Goal: Information Seeking & Learning: Check status

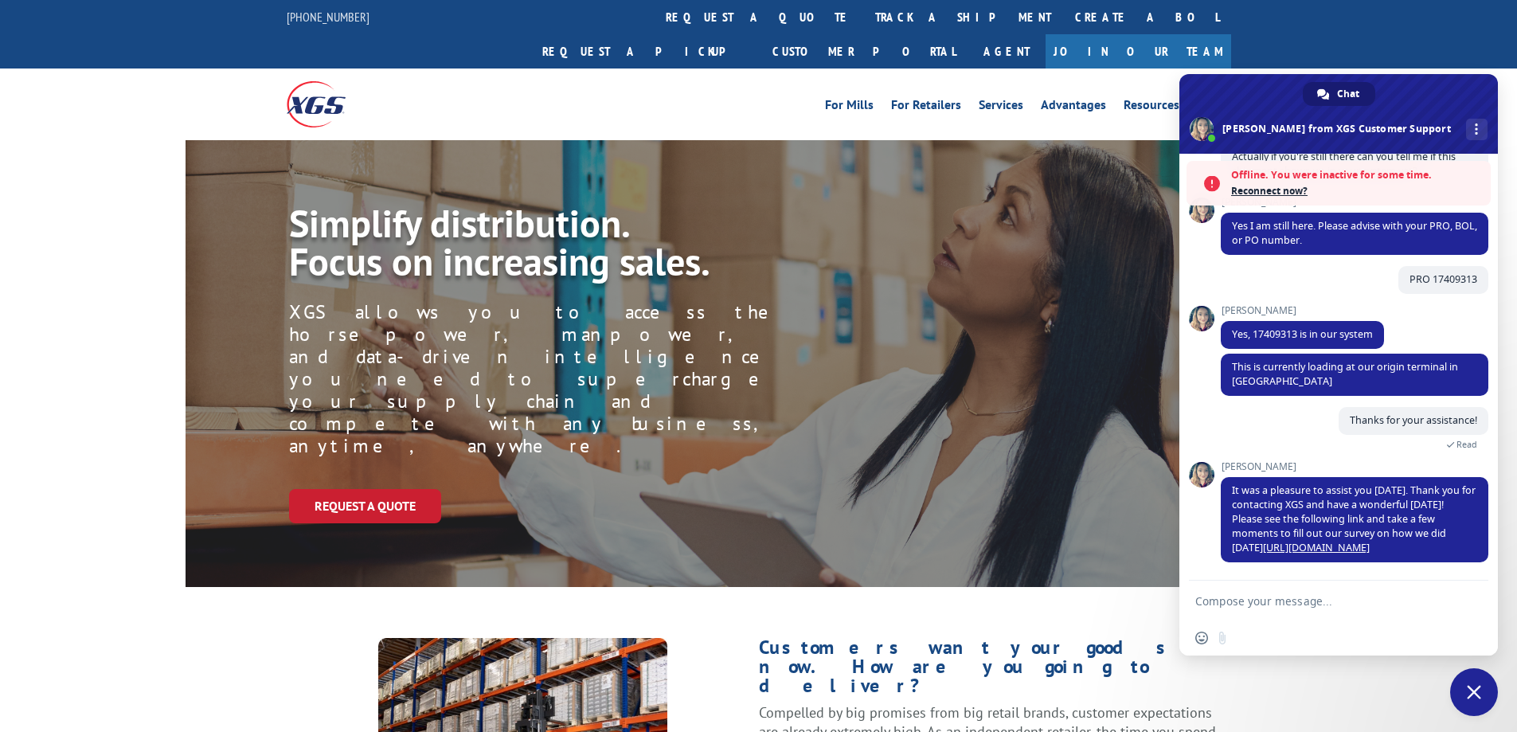
scroll to position [520, 0]
click at [1474, 693] on span "Close chat" at bounding box center [1473, 692] width 14 height 14
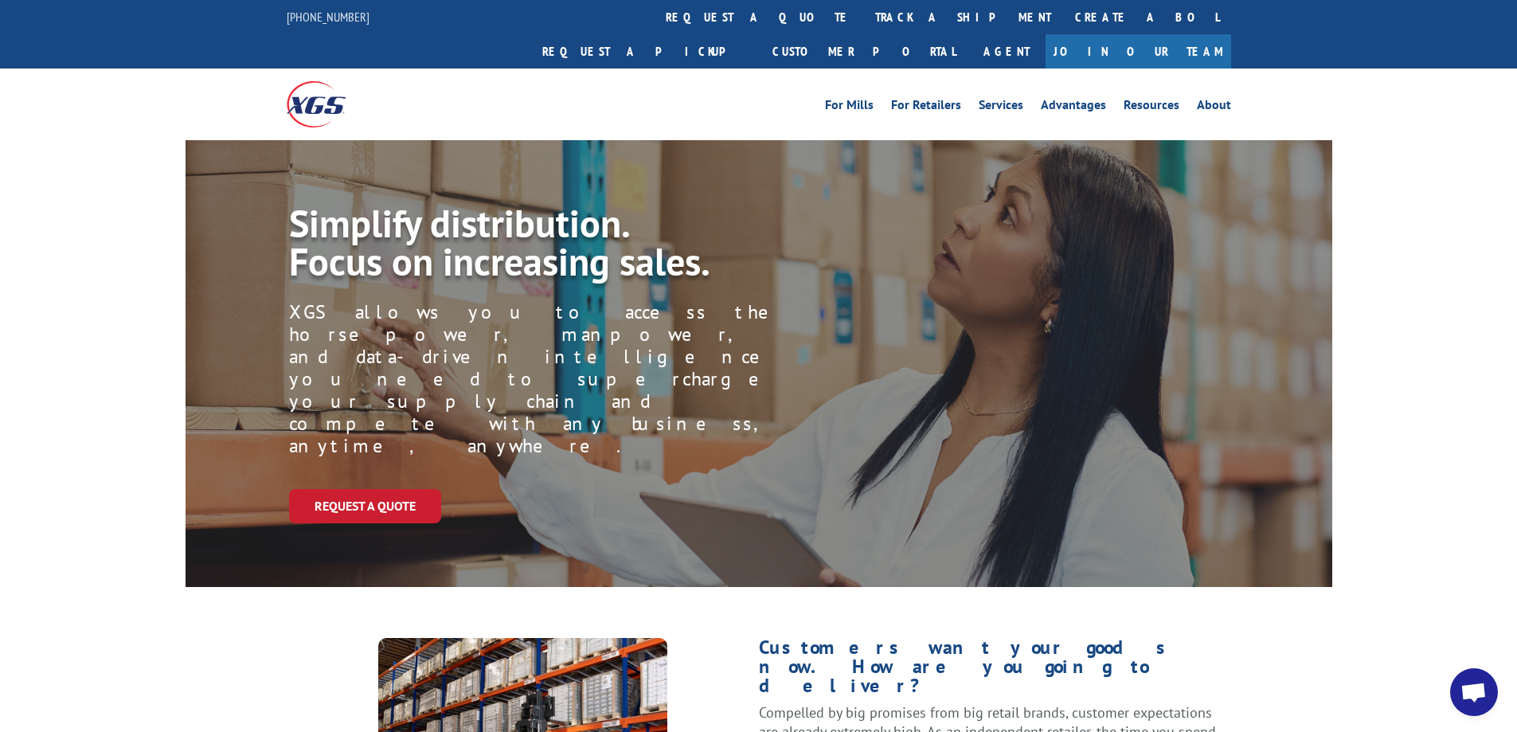
click at [1474, 692] on span "Open chat" at bounding box center [1473, 693] width 26 height 22
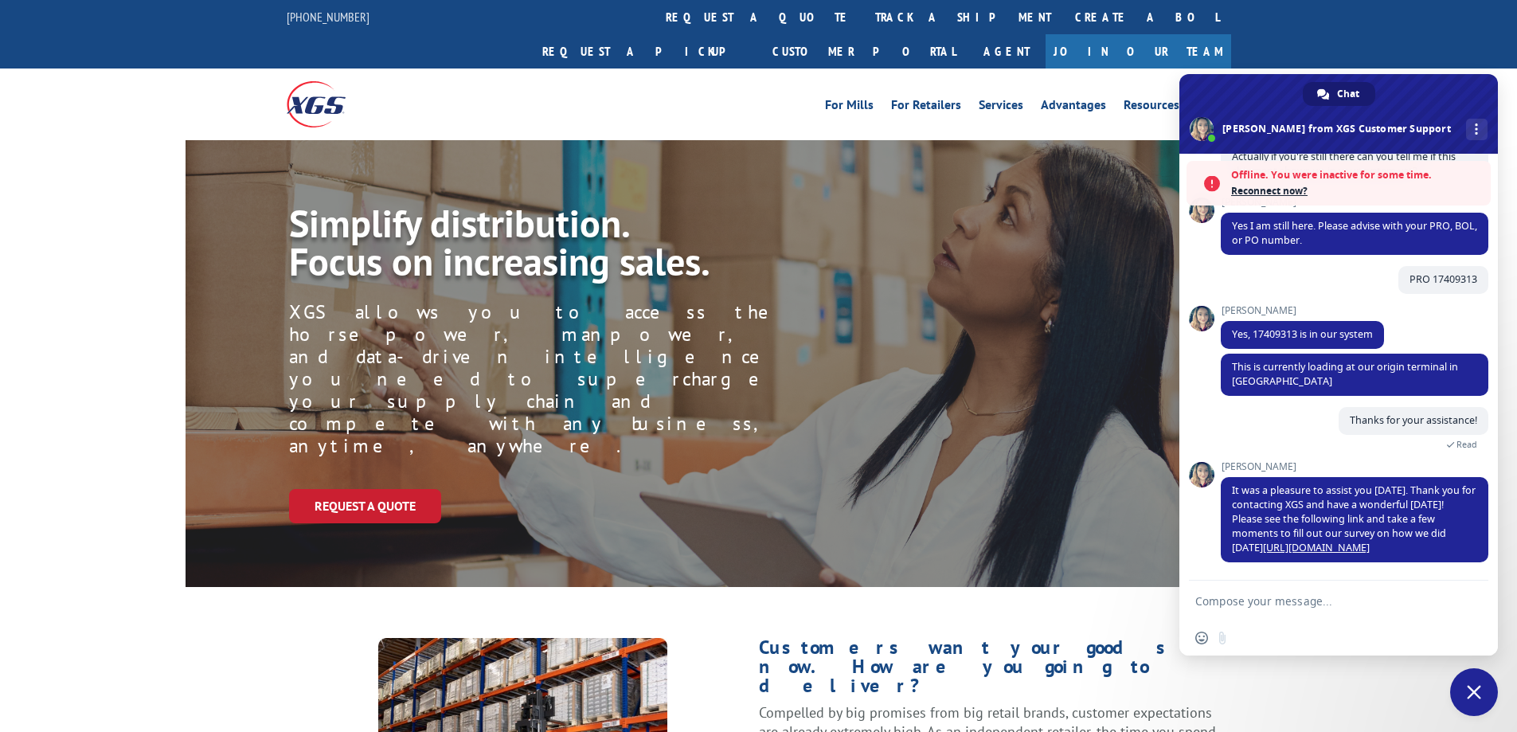
click at [1471, 692] on span "Close chat" at bounding box center [1473, 692] width 14 height 14
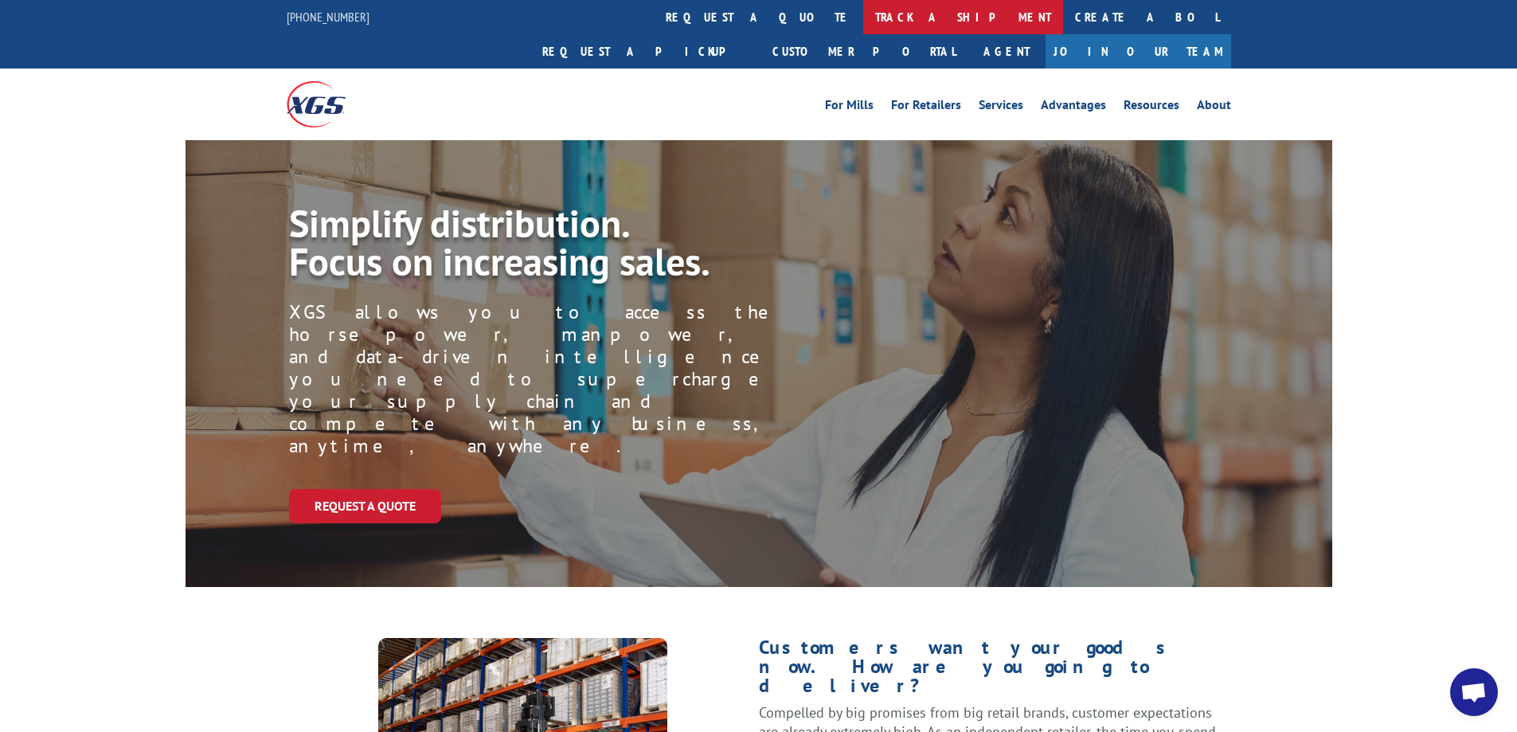
click at [863, 19] on link "track a shipment" at bounding box center [963, 17] width 200 height 34
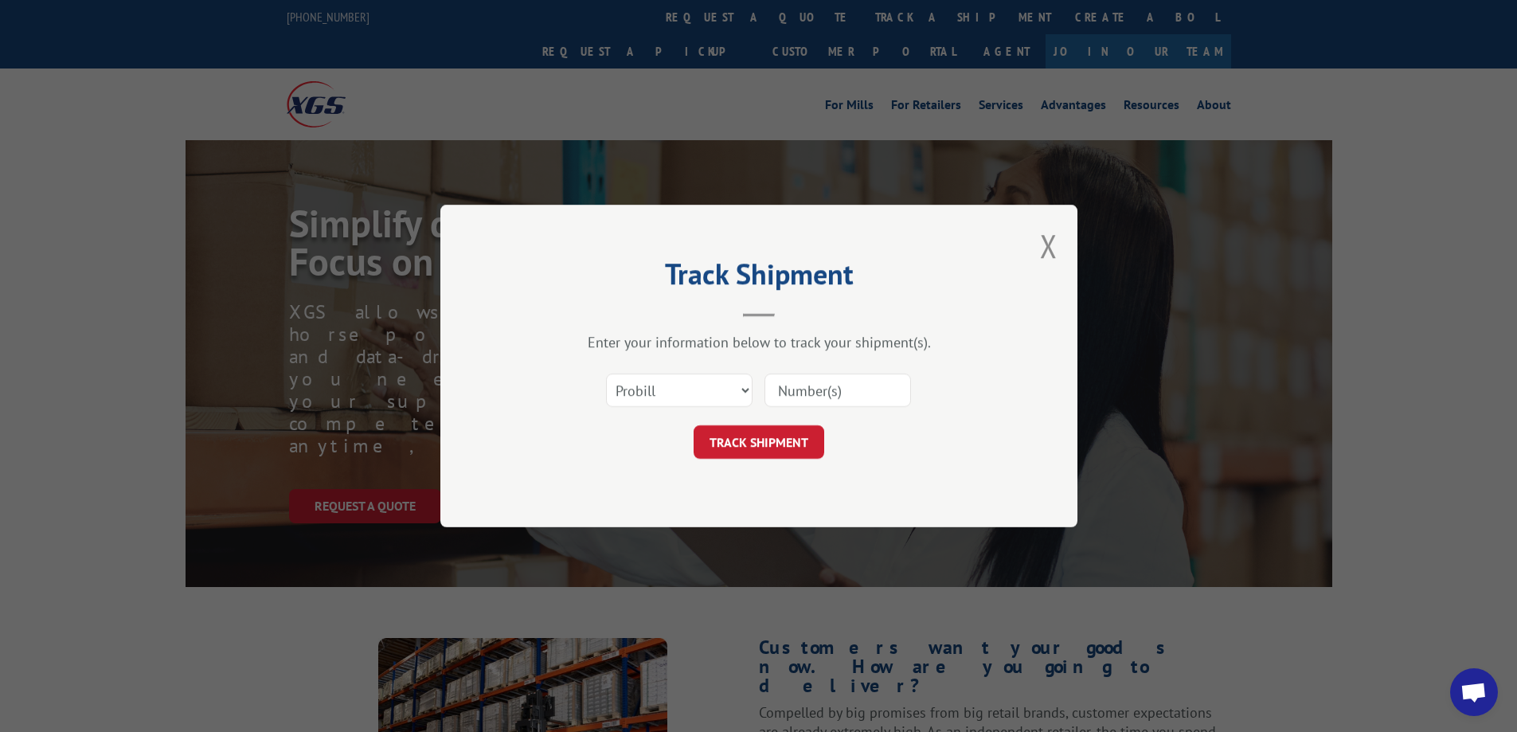
click at [784, 386] on input at bounding box center [837, 389] width 146 height 33
type input "17409313"
click at [755, 432] on button "TRACK SHIPMENT" at bounding box center [758, 441] width 131 height 33
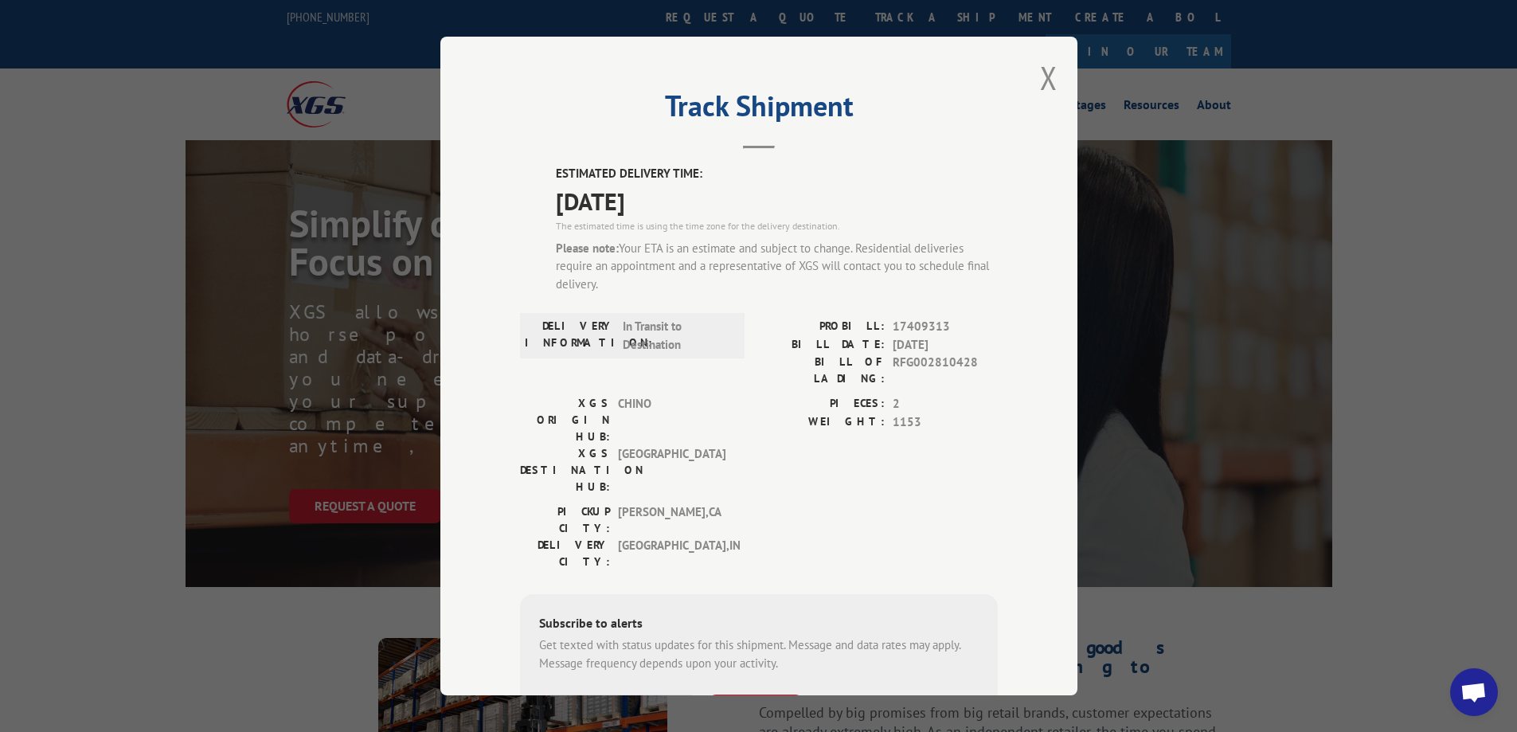
click at [569, 694] on input "+1 (___) ___-____" at bounding box center [620, 710] width 151 height 33
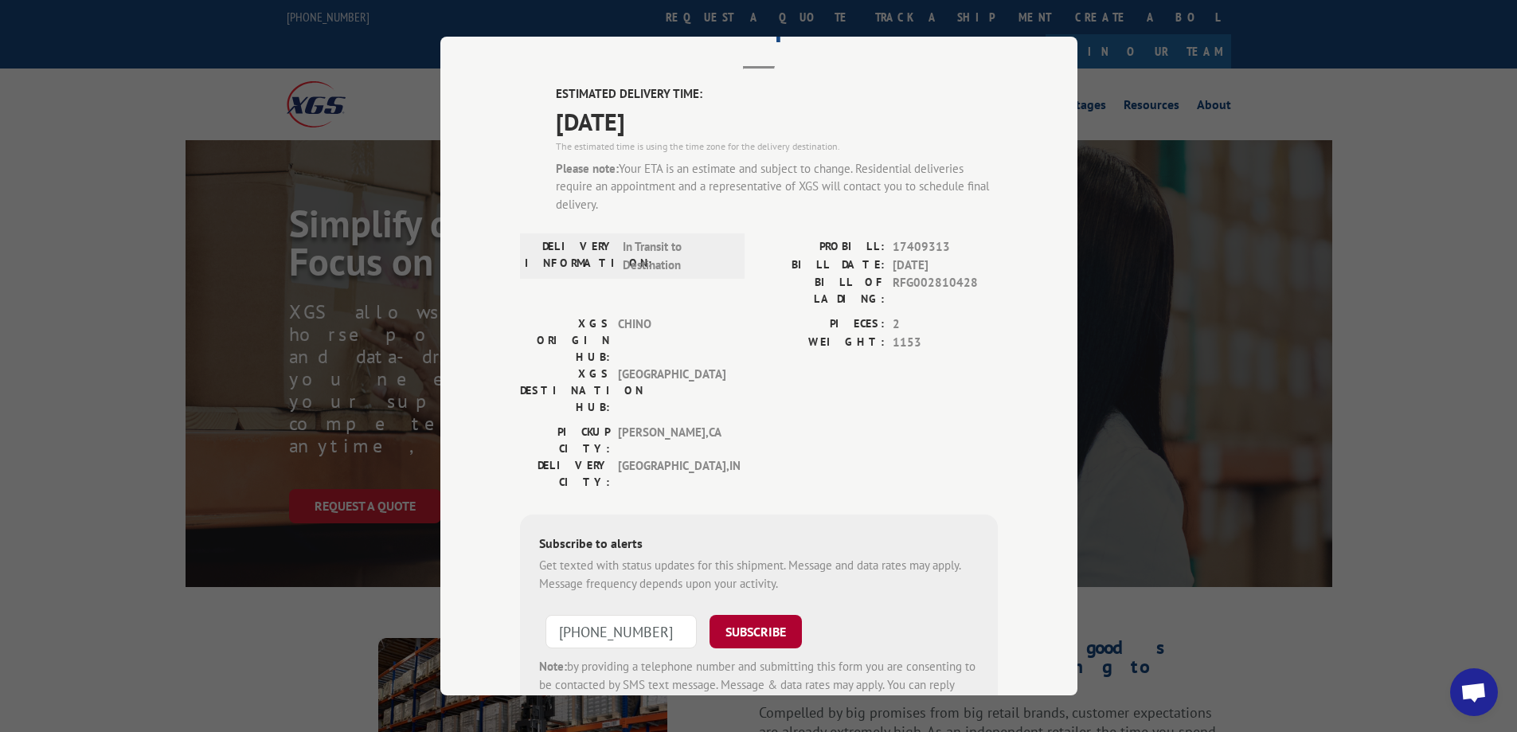
type input "[PHONE_NUMBER]"
click at [742, 615] on button "SUBSCRIBE" at bounding box center [755, 631] width 92 height 33
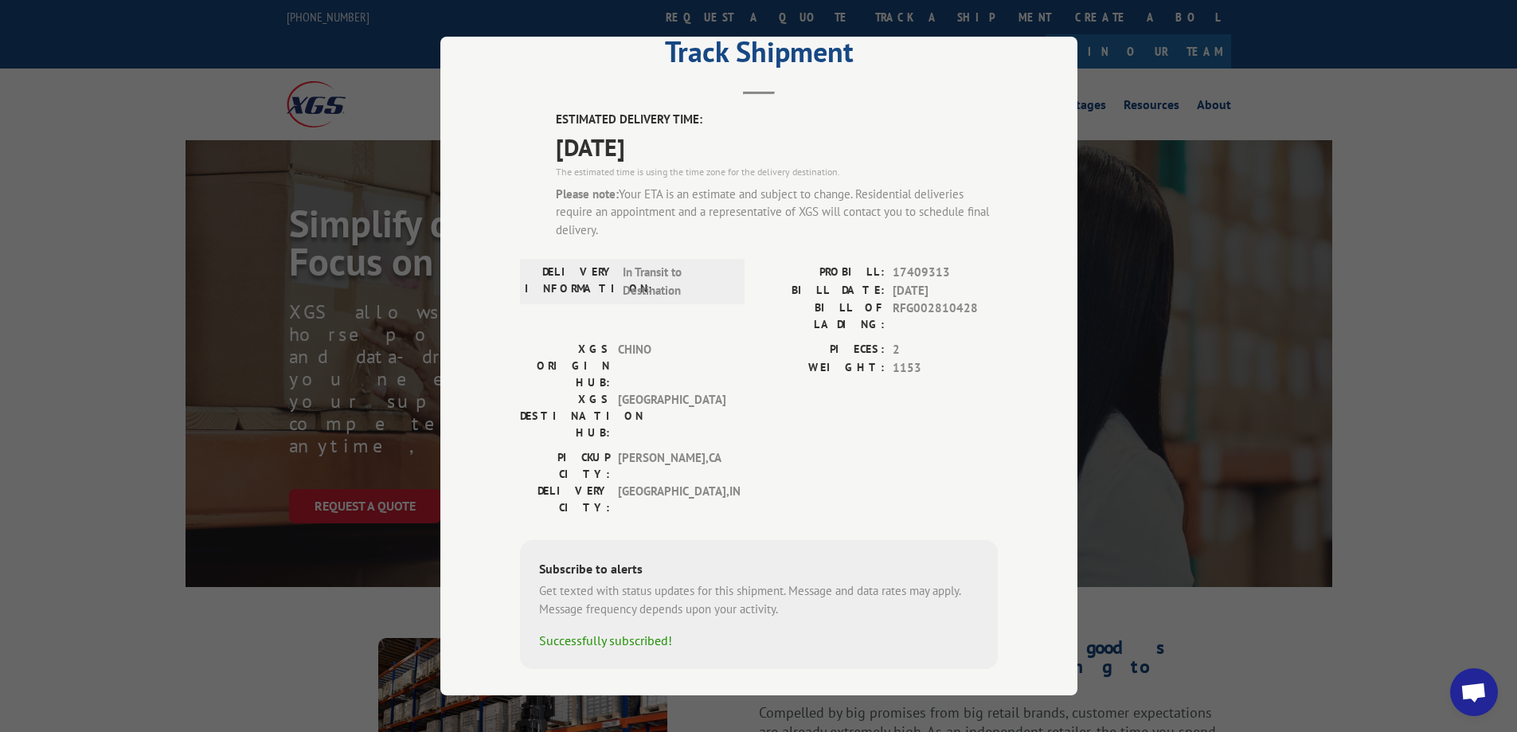
click at [1265, 57] on div "Track Shipment ESTIMATED DELIVERY TIME: [DATE] The estimated time is using the …" at bounding box center [758, 366] width 1517 height 732
click at [186, 537] on div "Track Shipment ESTIMATED DELIVERY TIME: [DATE] The estimated time is using the …" at bounding box center [758, 366] width 1517 height 732
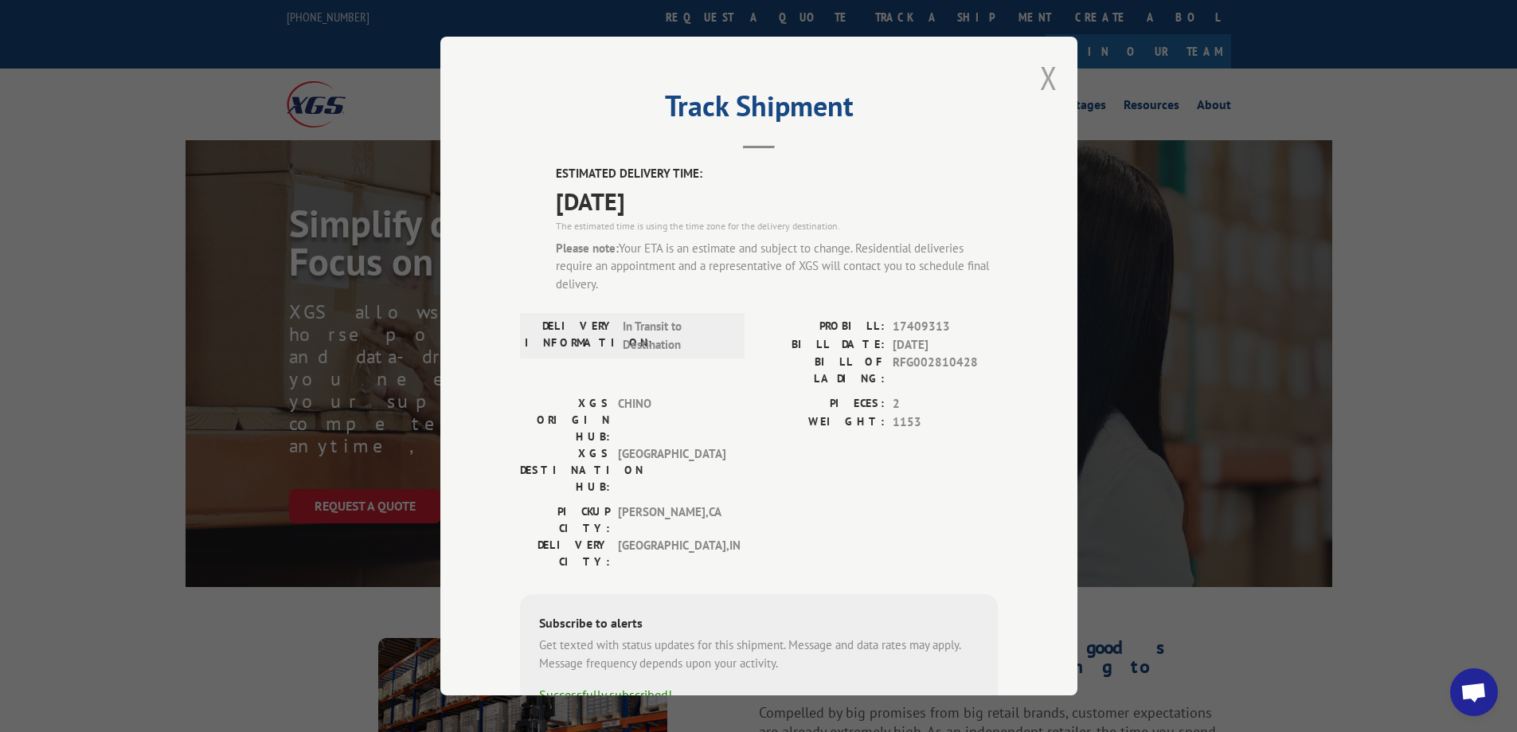
click at [1050, 73] on button "Close modal" at bounding box center [1049, 78] width 18 height 42
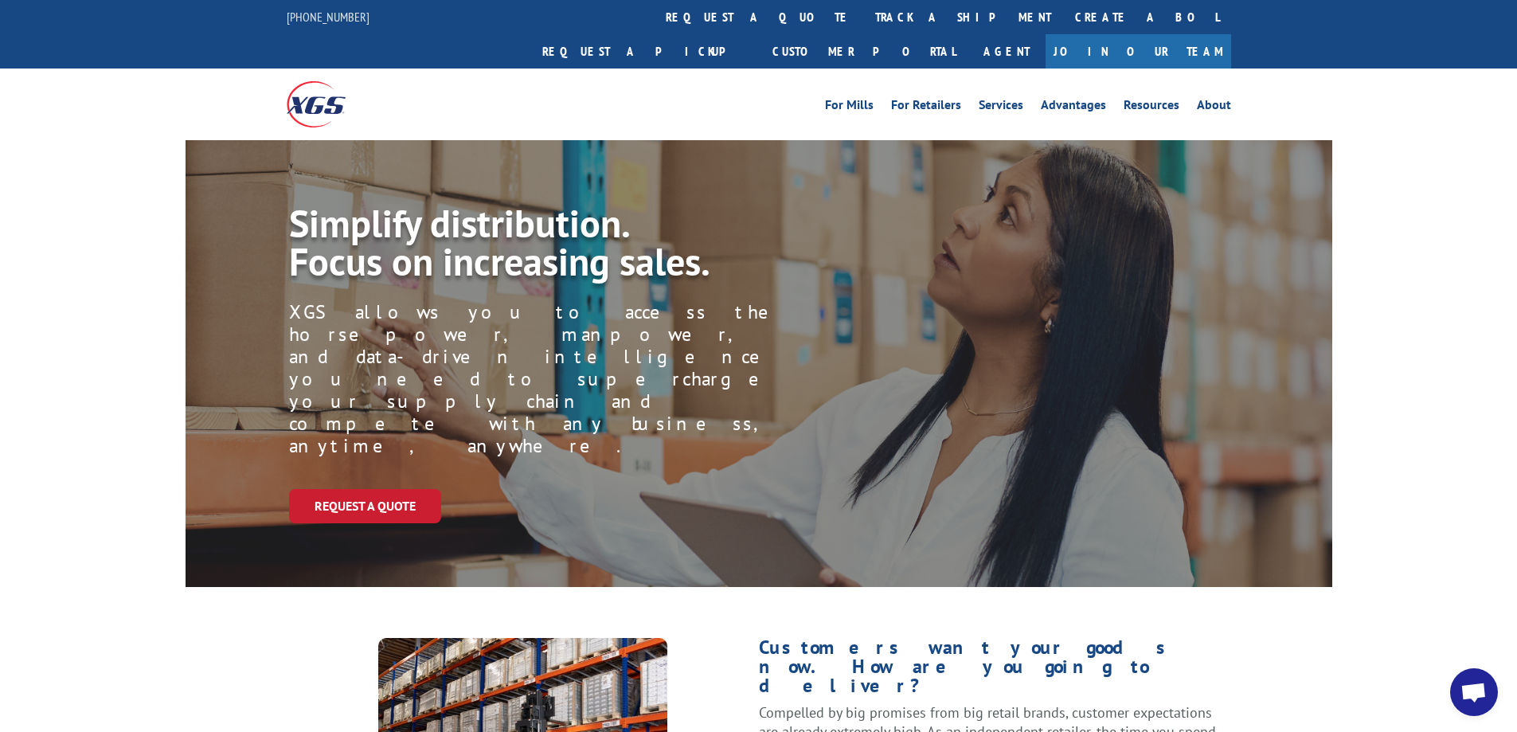
click at [1469, 686] on span "Open chat" at bounding box center [1473, 693] width 26 height 22
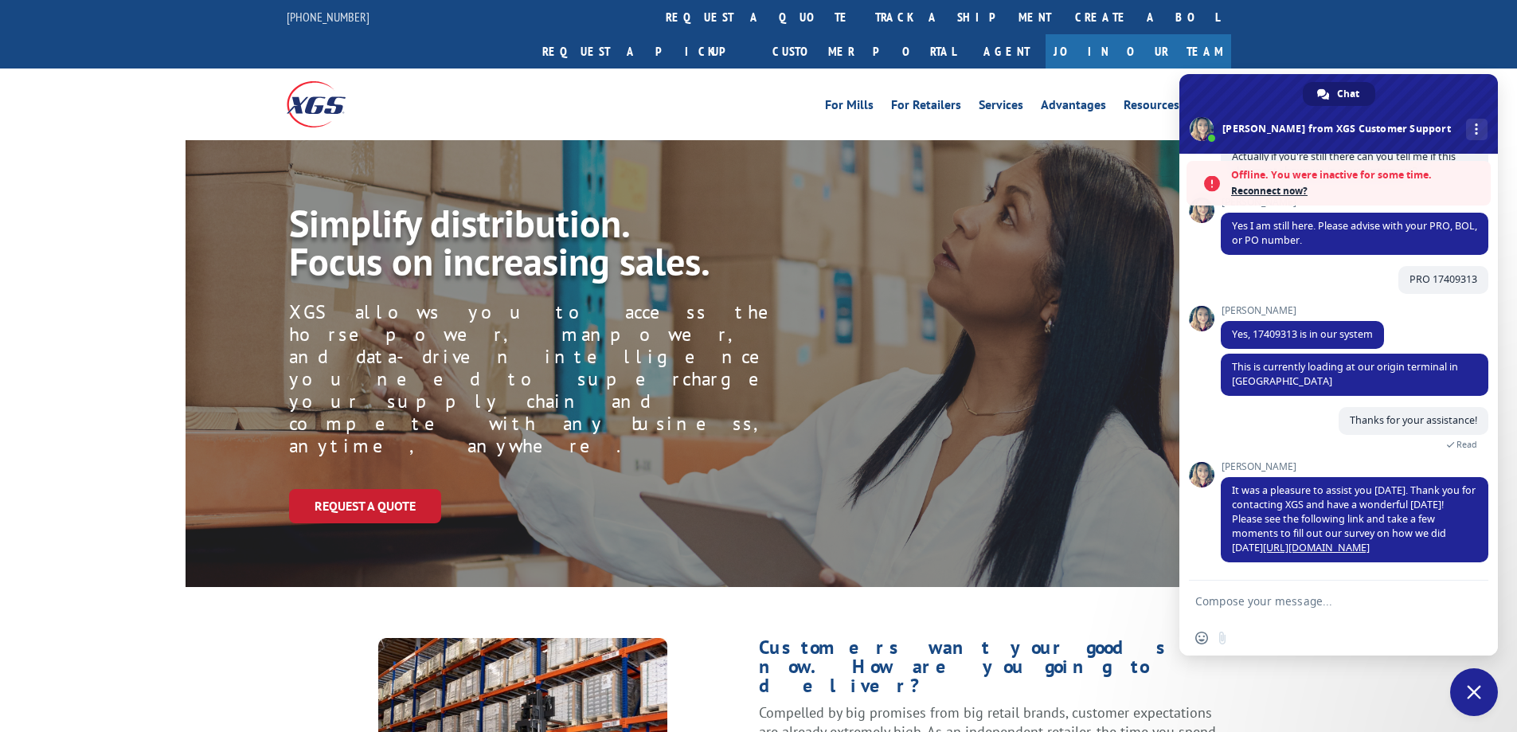
click at [1479, 686] on span "Close chat" at bounding box center [1473, 692] width 14 height 14
